Goal: Transaction & Acquisition: Purchase product/service

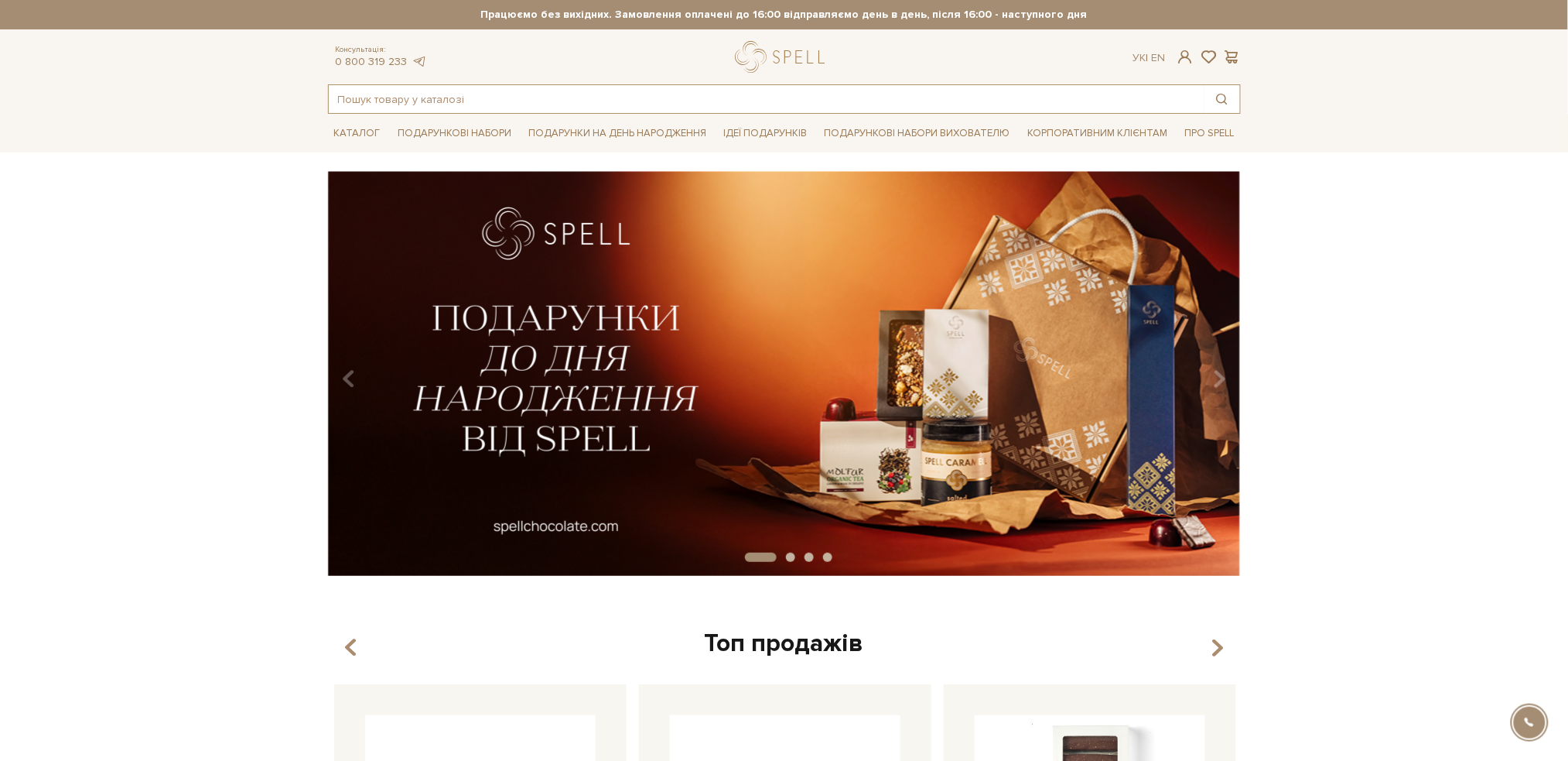
click at [737, 103] on input "text" at bounding box center [767, 99] width 876 height 28
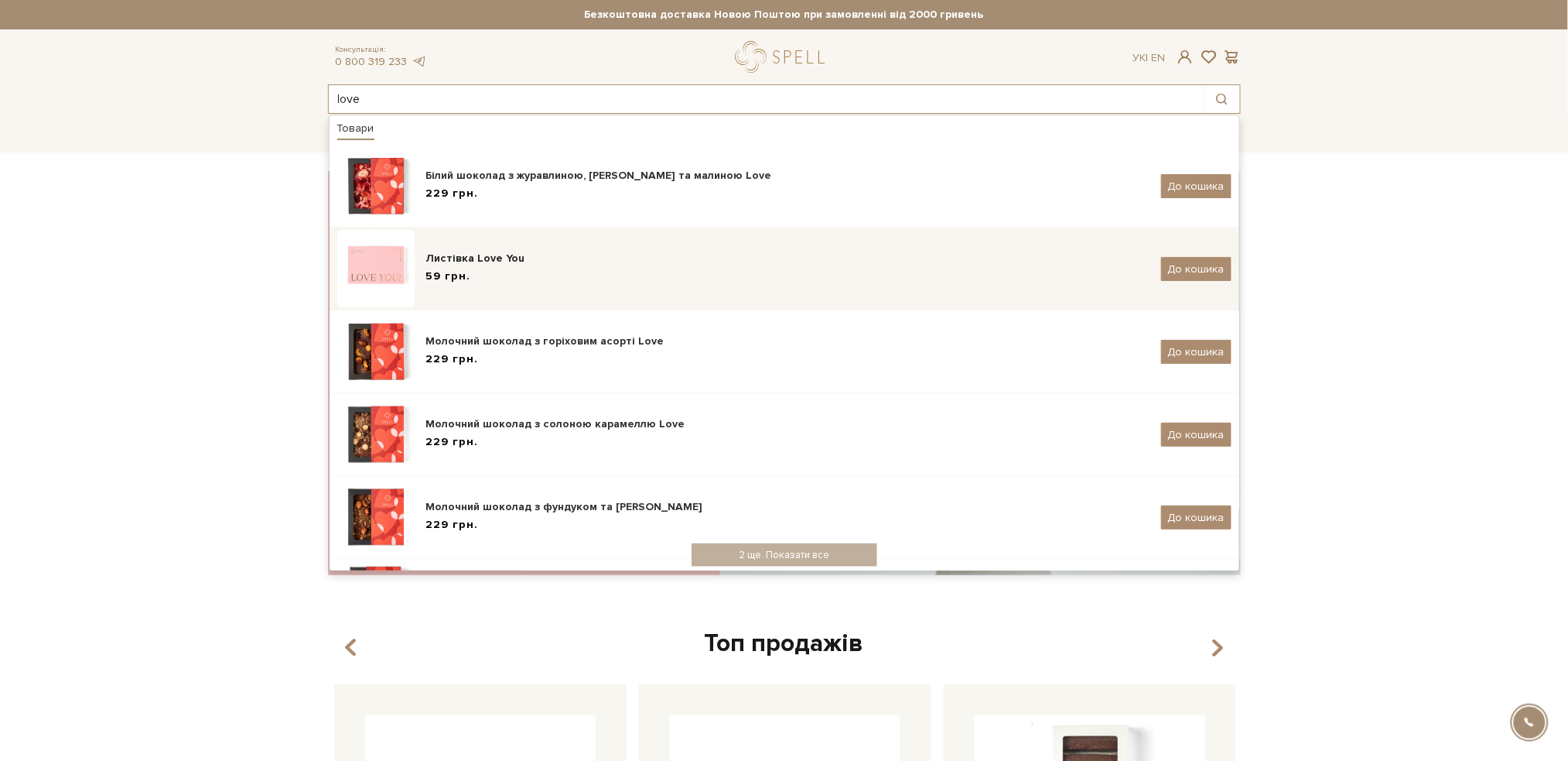
type input "love"
click at [402, 275] on img at bounding box center [376, 268] width 77 height 77
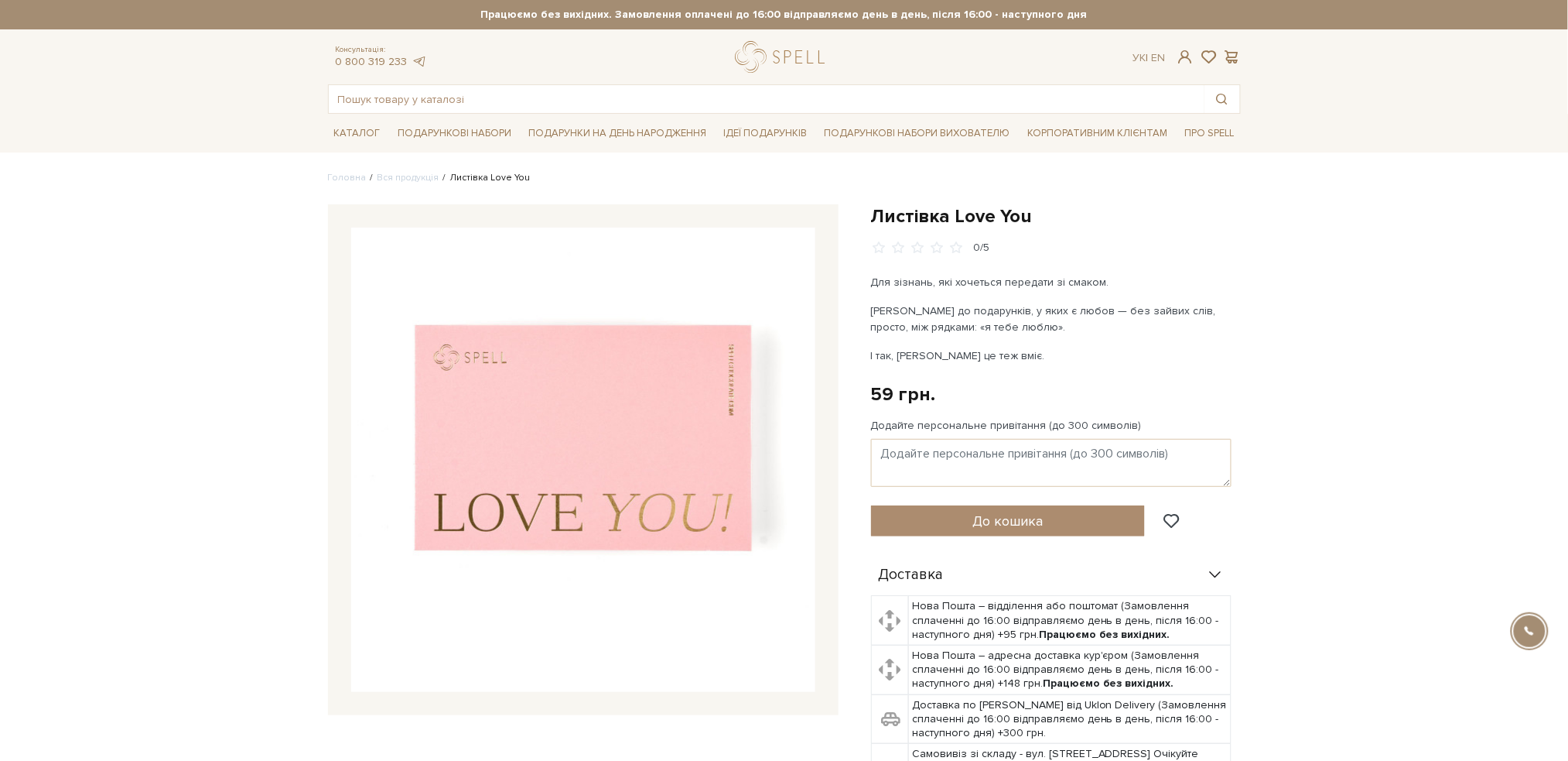
click at [641, 443] on img at bounding box center [583, 459] width 464 height 464
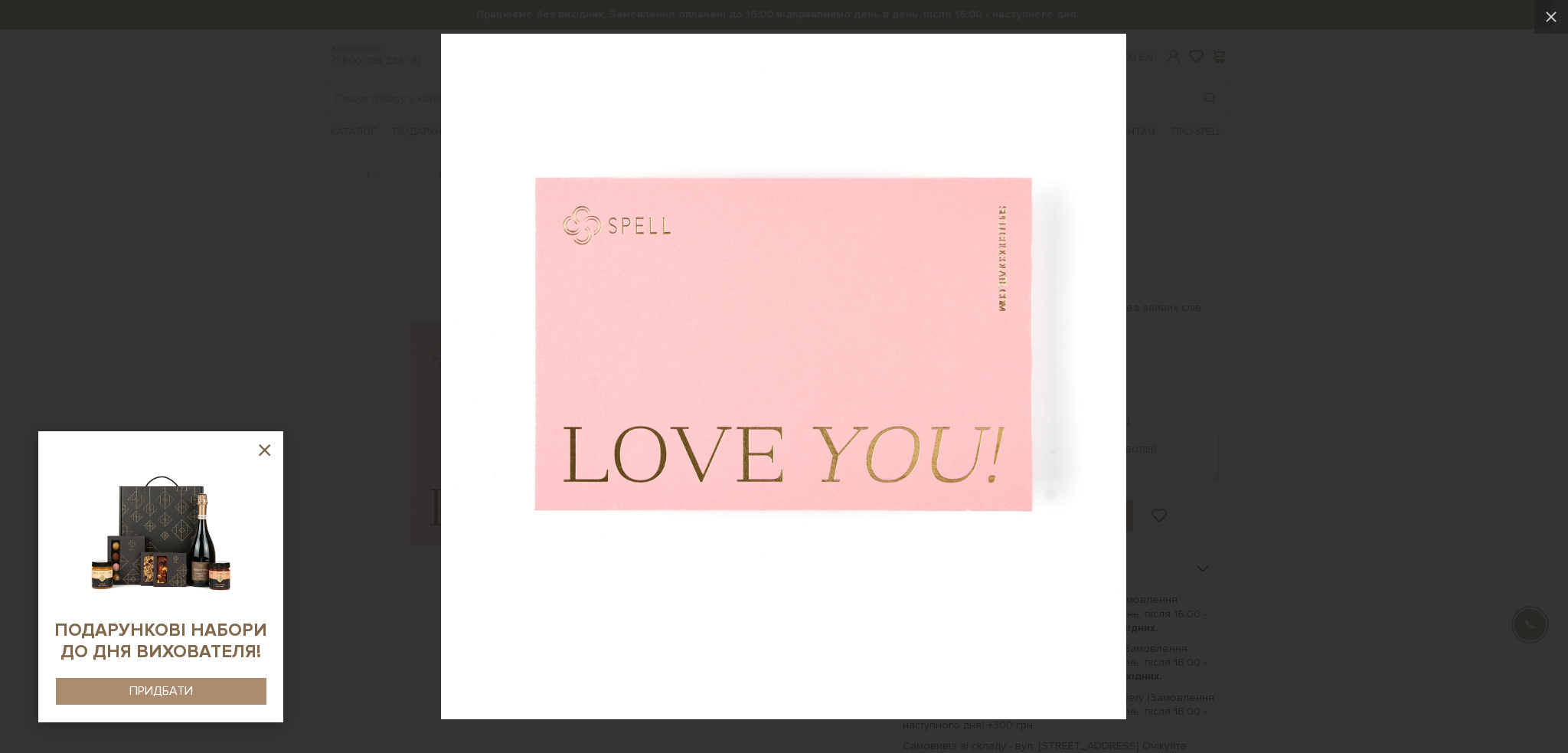
click at [264, 455] on icon at bounding box center [263, 449] width 19 height 19
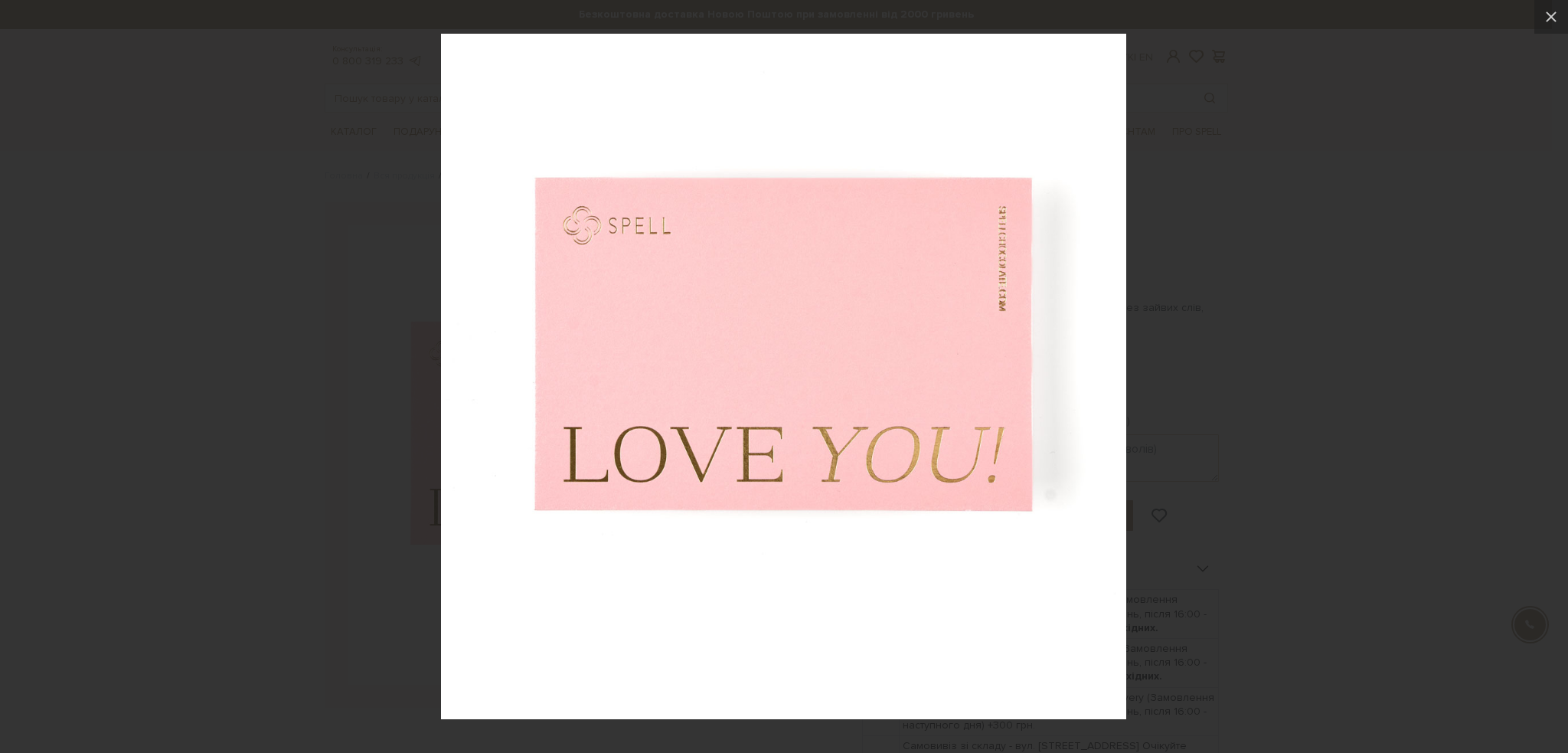
click at [809, 322] on img at bounding box center [784, 376] width 685 height 685
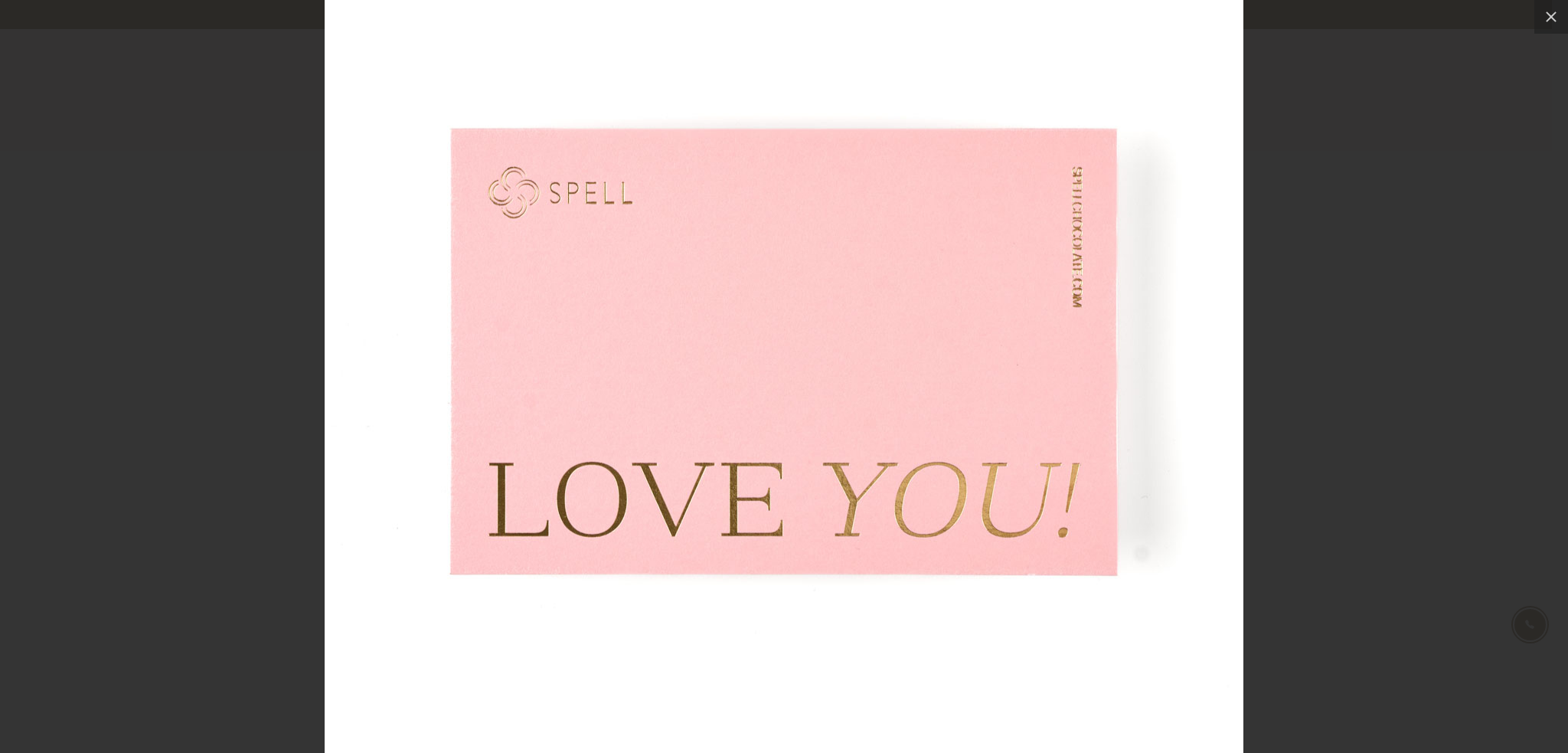
click at [1425, 169] on div at bounding box center [784, 376] width 1568 height 753
